Goal: Task Accomplishment & Management: Use online tool/utility

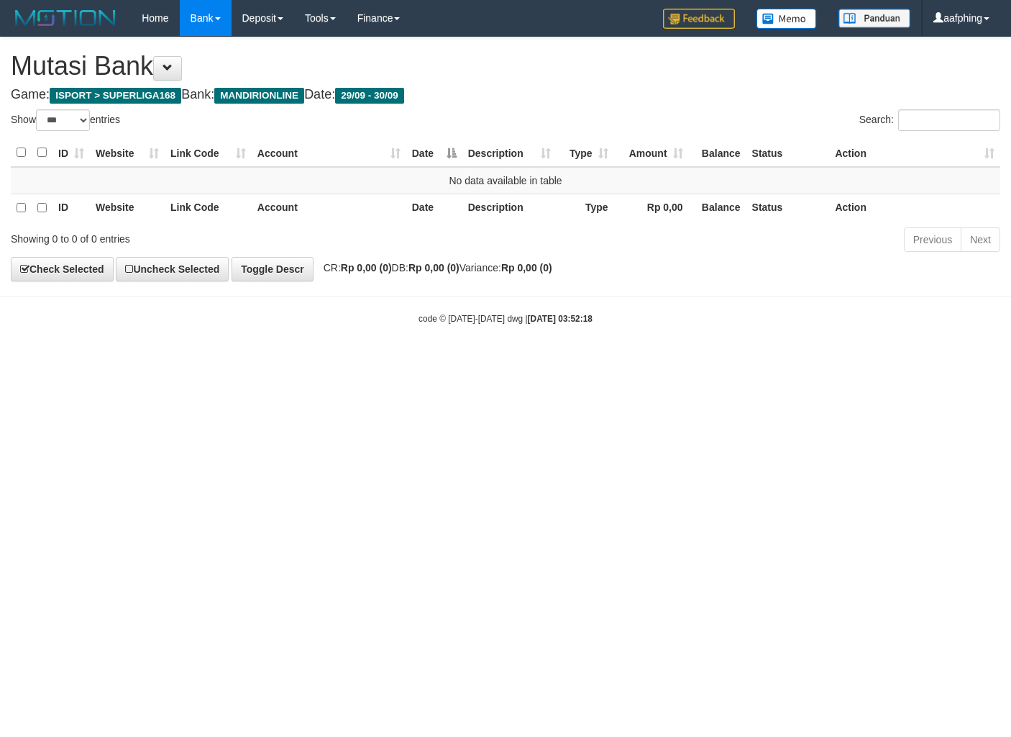
select select "***"
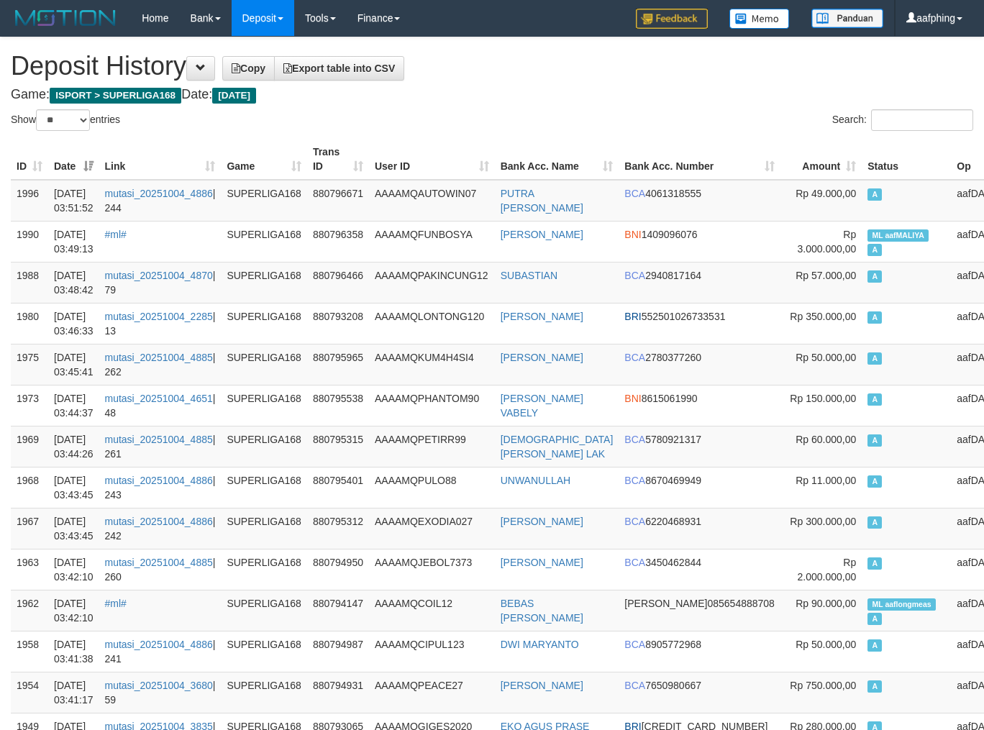
select select "**"
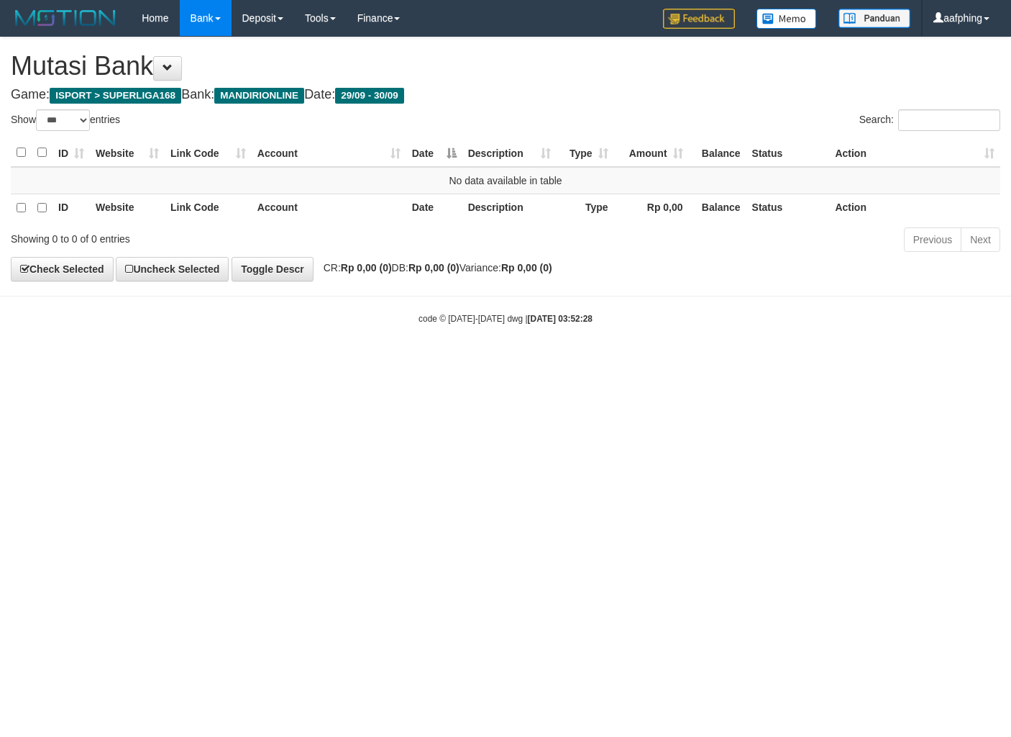
select select "***"
